Goal: Task Accomplishment & Management: Manage account settings

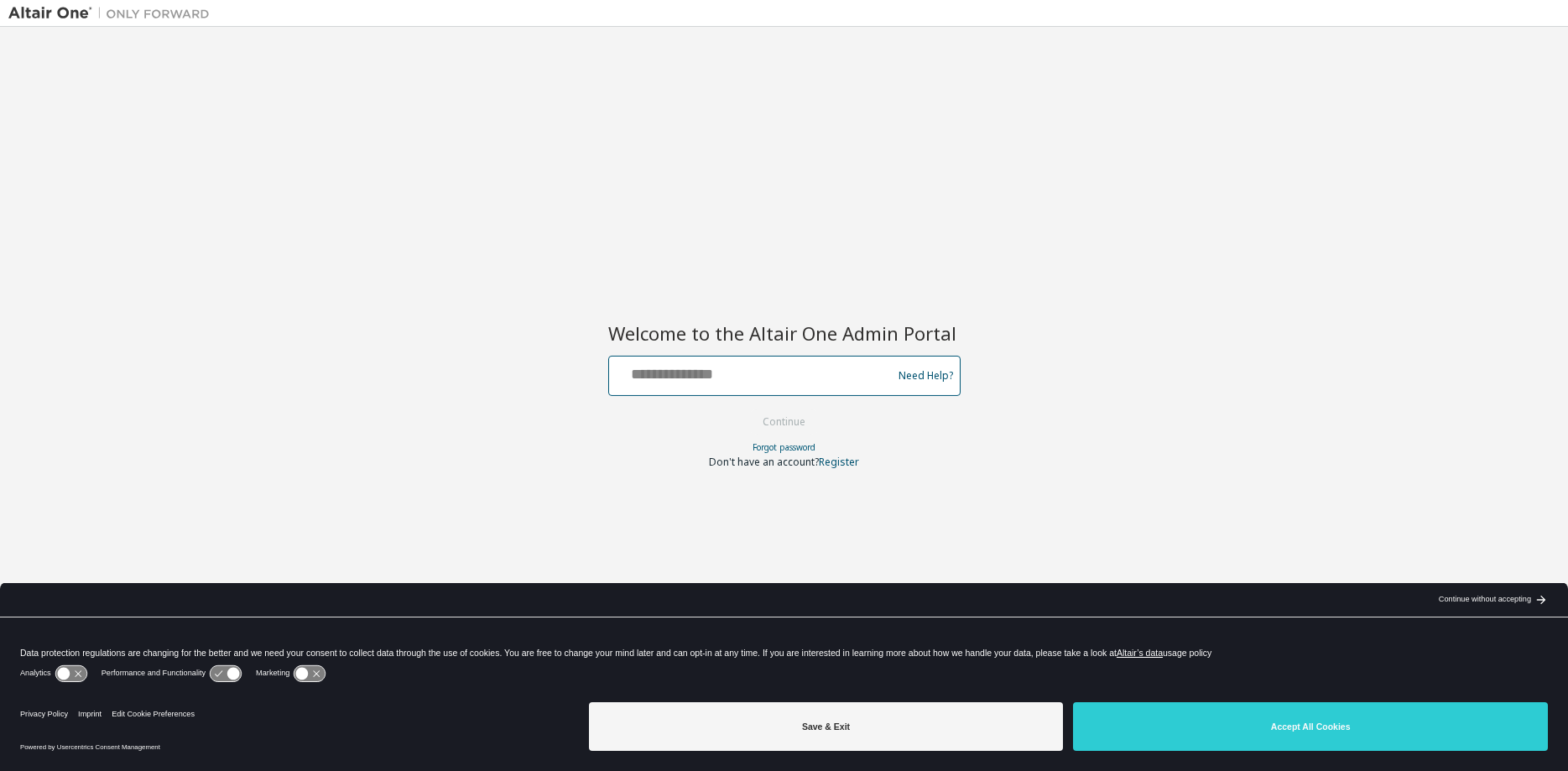
click at [721, 372] on input "text" at bounding box center [753, 371] width 275 height 24
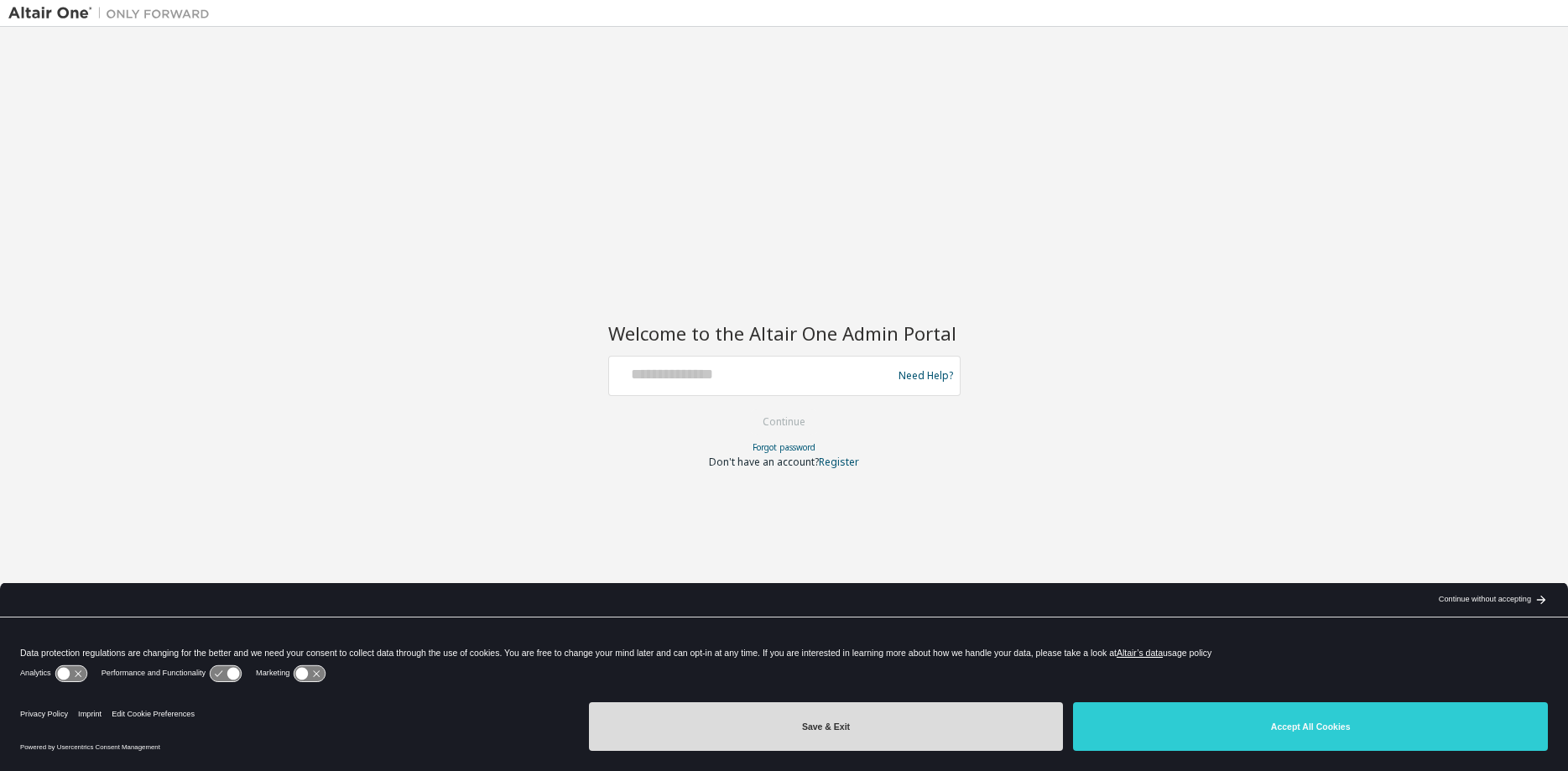
click at [890, 736] on button "Save & Exit" at bounding box center [827, 726] width 475 height 49
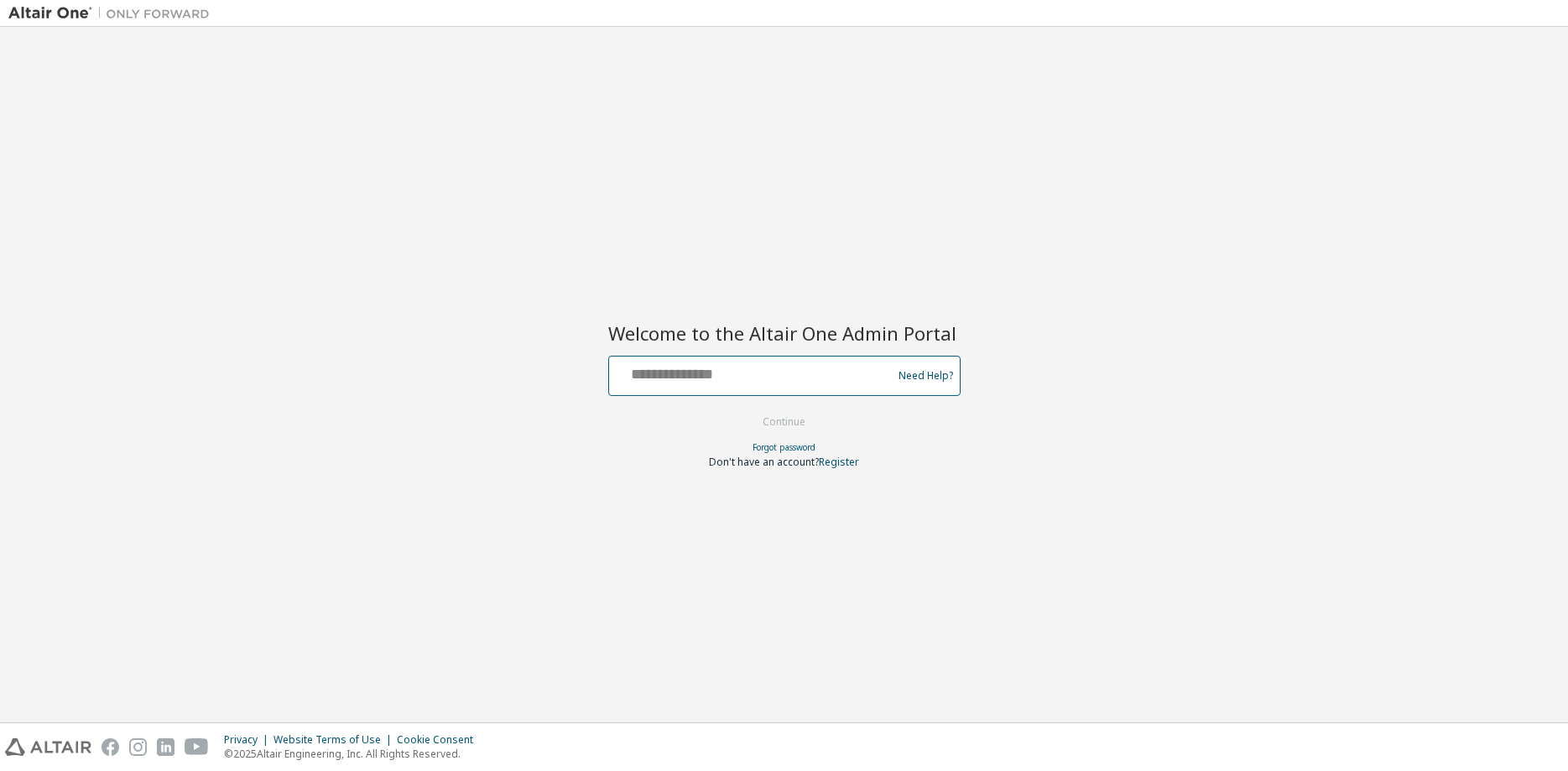
click at [679, 380] on input "text" at bounding box center [753, 371] width 275 height 24
type input "**********"
click at [790, 422] on button "Continue" at bounding box center [784, 422] width 78 height 25
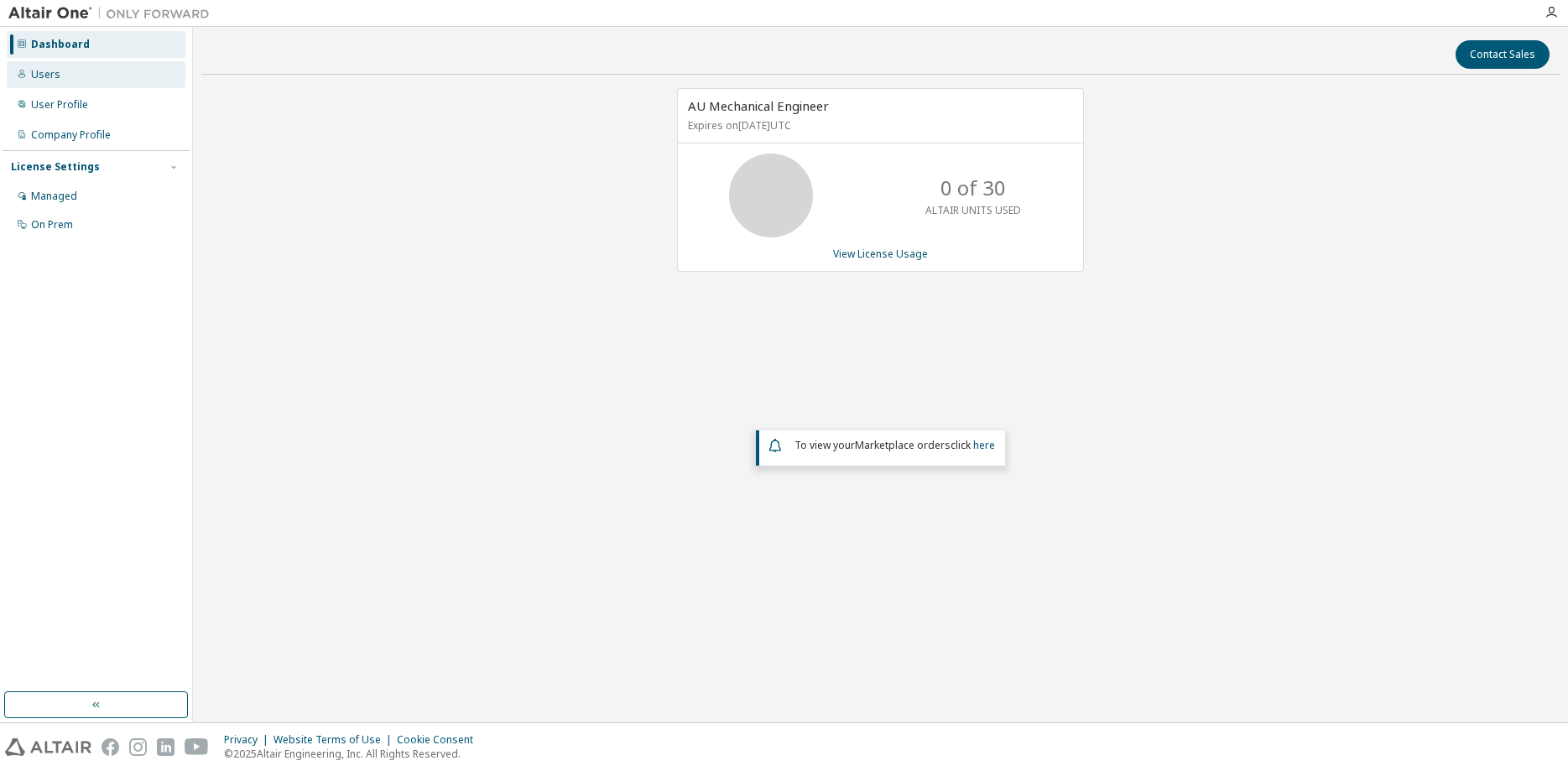
click at [50, 74] on div "Users" at bounding box center [45, 75] width 30 height 13
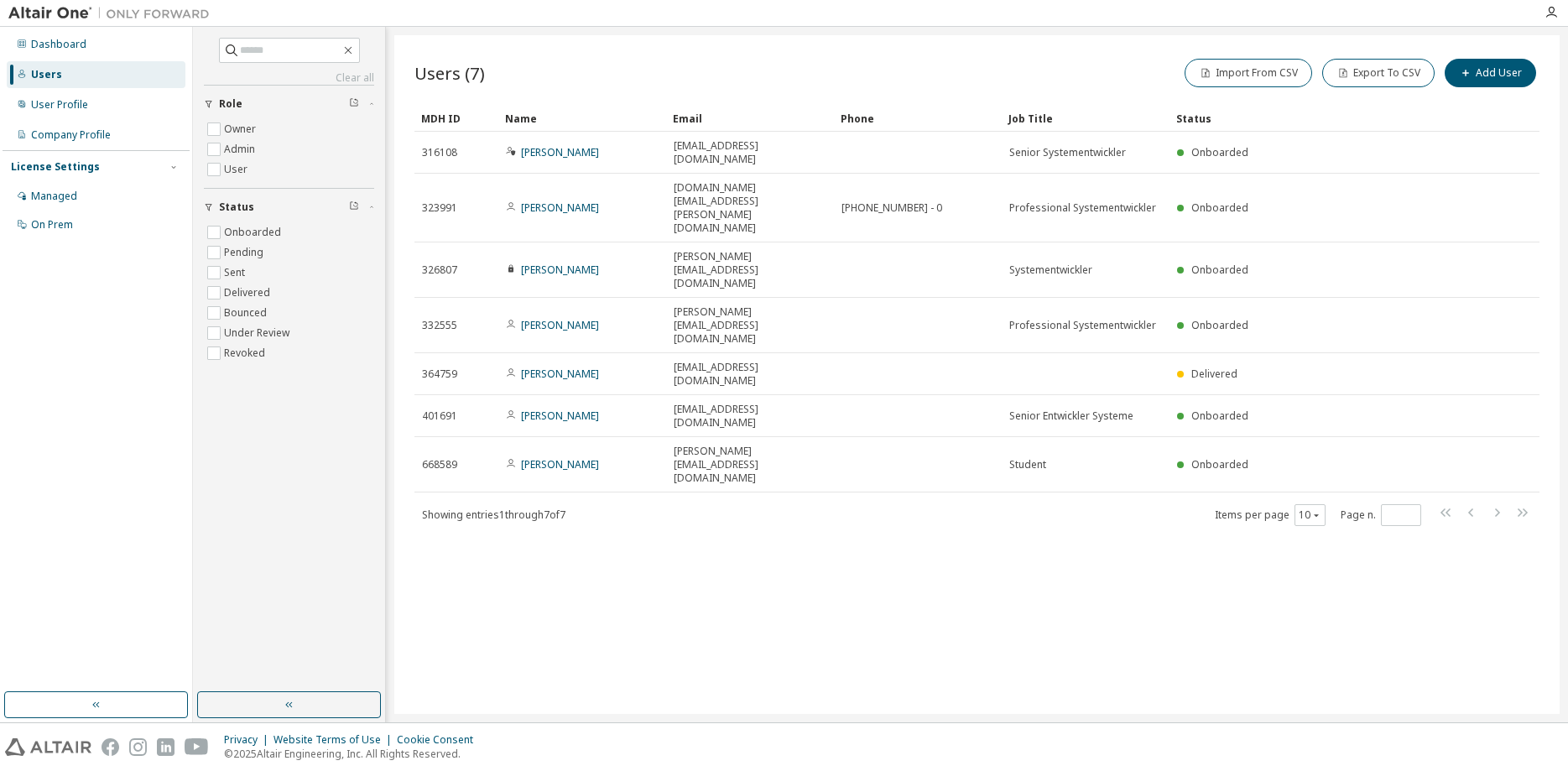
click at [409, 15] on div at bounding box center [876, 12] width 1316 height 26
click at [51, 417] on div "Dashboard Users User Profile Company Profile License Settings Managed On Prem" at bounding box center [97, 360] width 188 height 660
